Goal: Find specific page/section: Find specific page/section

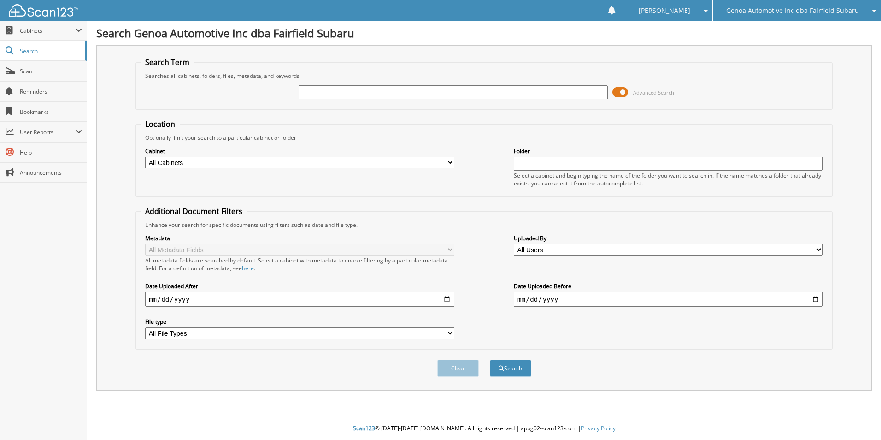
click at [385, 98] on input "text" at bounding box center [453, 92] width 309 height 14
type input "124469"
click at [399, 124] on fieldset "Location Optionally limit your search to a particular cabinet or folder Cabinet…" at bounding box center [483, 158] width 697 height 78
click at [503, 364] on button "Search" at bounding box center [510, 367] width 41 height 17
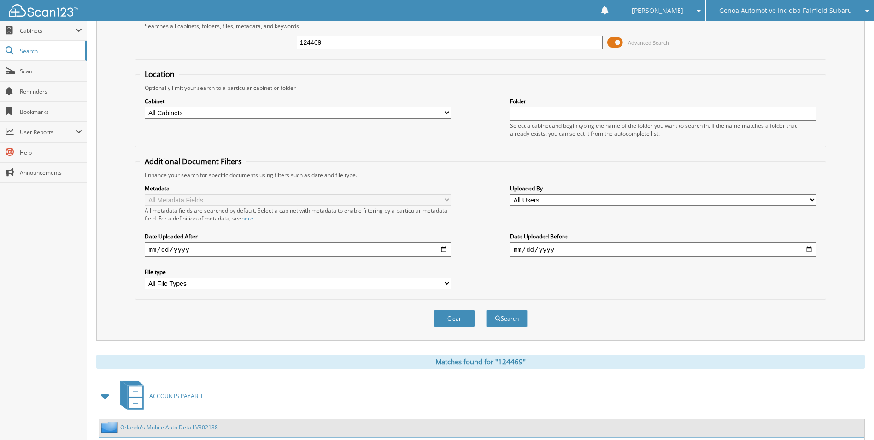
scroll to position [127, 0]
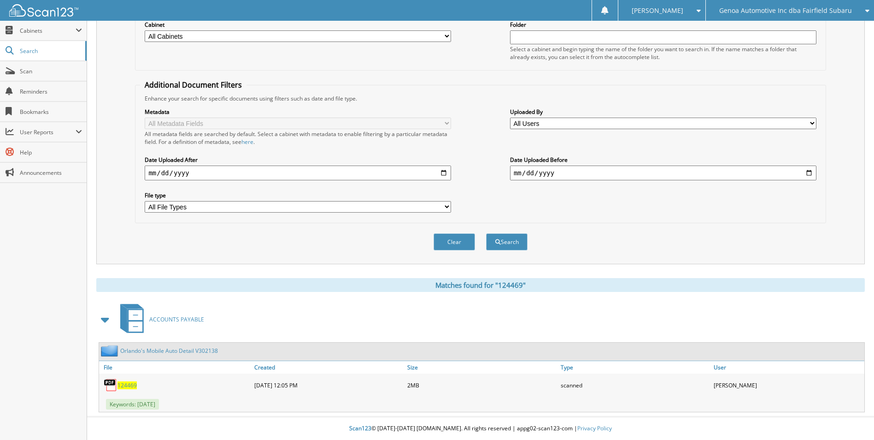
click at [126, 387] on span "124469" at bounding box center [126, 385] width 19 height 8
click at [125, 387] on span "124469" at bounding box center [126, 385] width 19 height 8
click at [128, 381] on span "124469" at bounding box center [126, 385] width 19 height 8
